Goal: Task Accomplishment & Management: Use online tool/utility

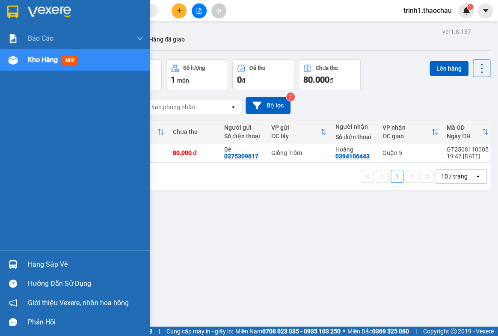
click at [45, 263] on div "Hàng sắp về" at bounding box center [85, 264] width 115 height 13
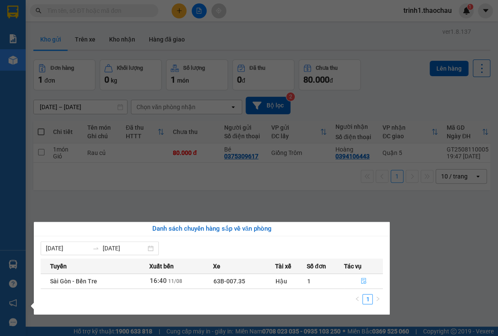
click at [366, 278] on icon "file-done" at bounding box center [363, 281] width 6 height 6
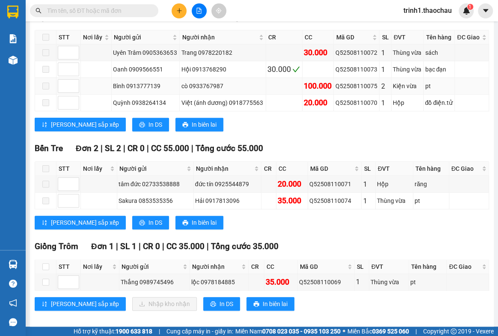
scroll to position [162, 0]
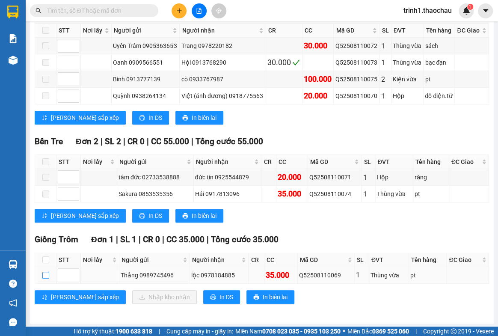
click at [43, 274] on input "checkbox" at bounding box center [45, 275] width 7 height 7
checkbox input "true"
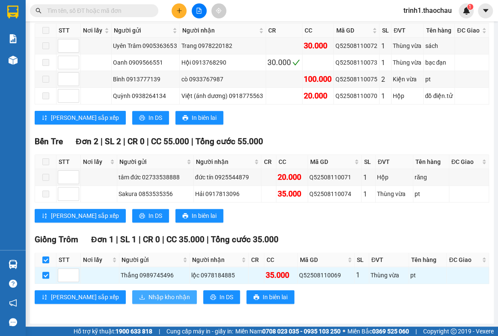
click at [148, 299] on span "Nhập kho nhận" at bounding box center [168, 296] width 41 height 9
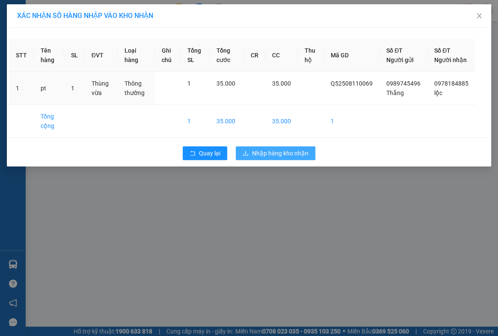
click at [257, 158] on span "Nhập hàng kho nhận" at bounding box center [280, 152] width 56 height 9
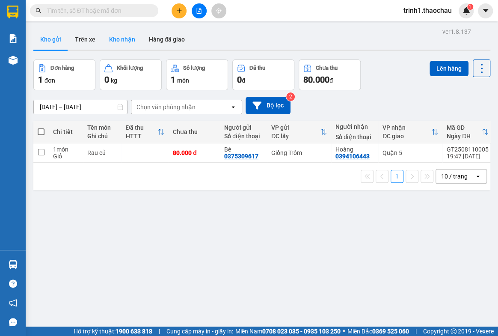
click at [120, 36] on button "Kho nhận" at bounding box center [122, 39] width 40 height 21
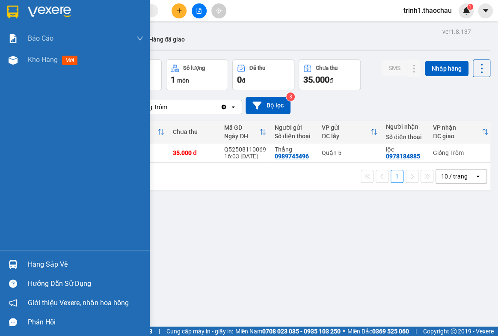
click at [46, 265] on div "Hàng sắp về" at bounding box center [85, 264] width 115 height 13
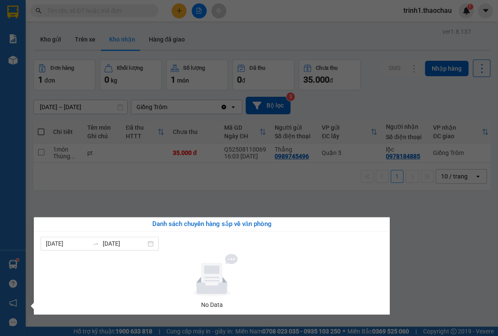
click at [441, 263] on section "Kết quả tìm kiếm ( 0 ) Bộ lọc No Data trinh1.thaochau 1 Báo cáo Báo cáo dòng ti…" at bounding box center [249, 168] width 498 height 336
